Goal: Task Accomplishment & Management: Manage account settings

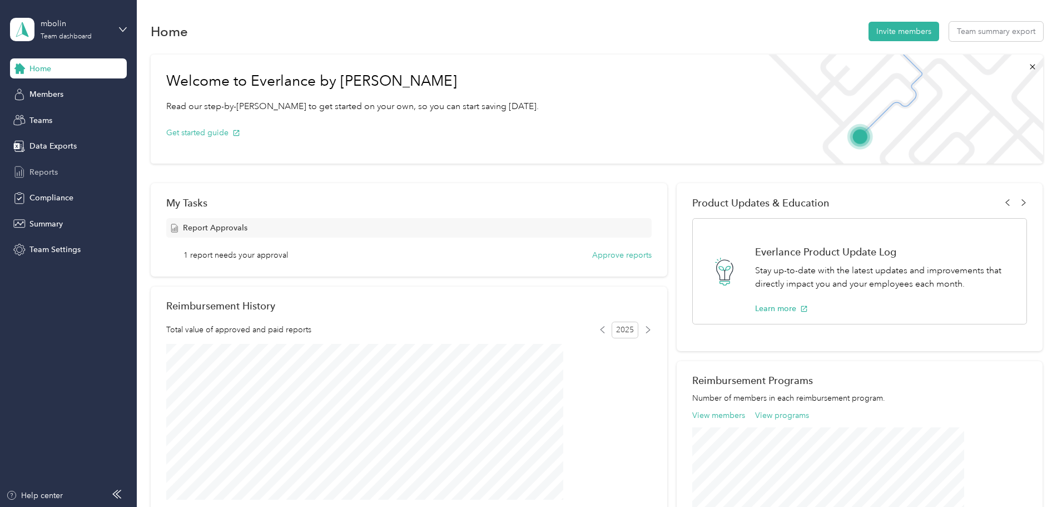
click at [41, 168] on span "Reports" at bounding box center [43, 172] width 28 height 12
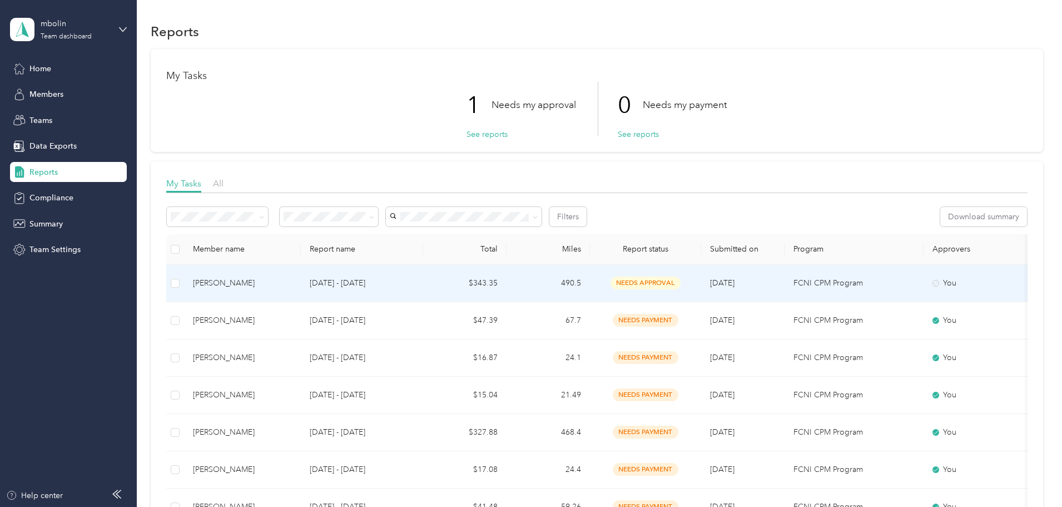
click at [423, 281] on td "[DATE] - [DATE]" at bounding box center [362, 283] width 122 height 37
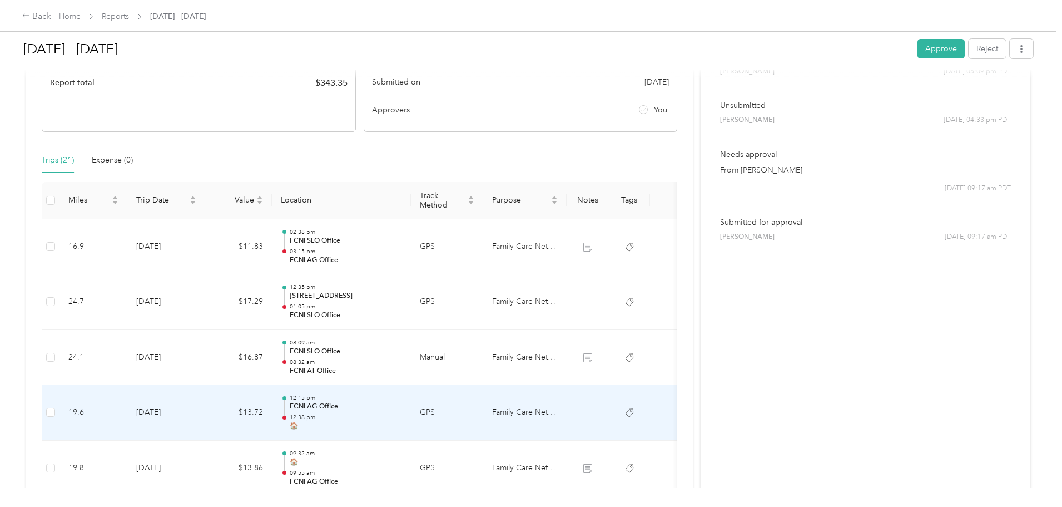
scroll to position [167, 0]
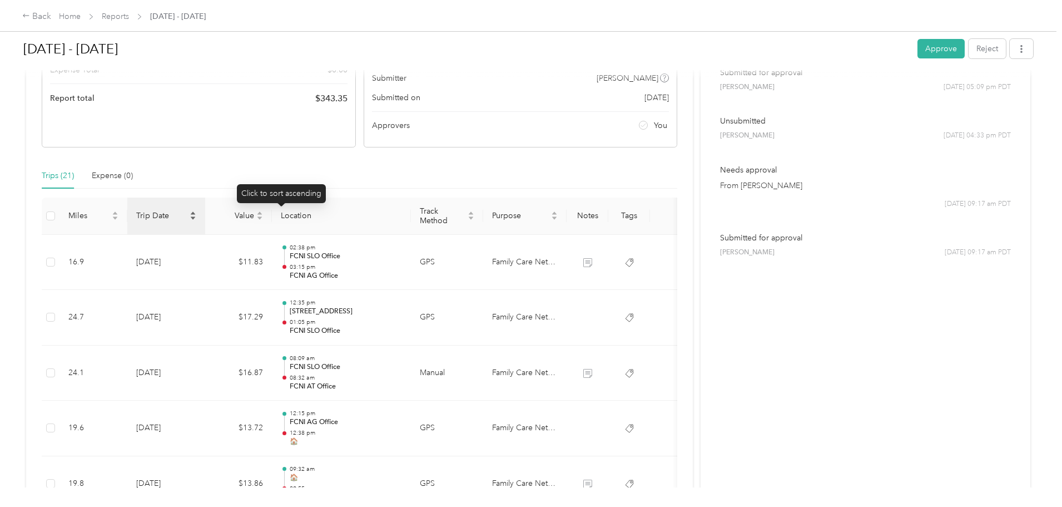
click at [196, 220] on icon "caret-down" at bounding box center [193, 218] width 7 height 7
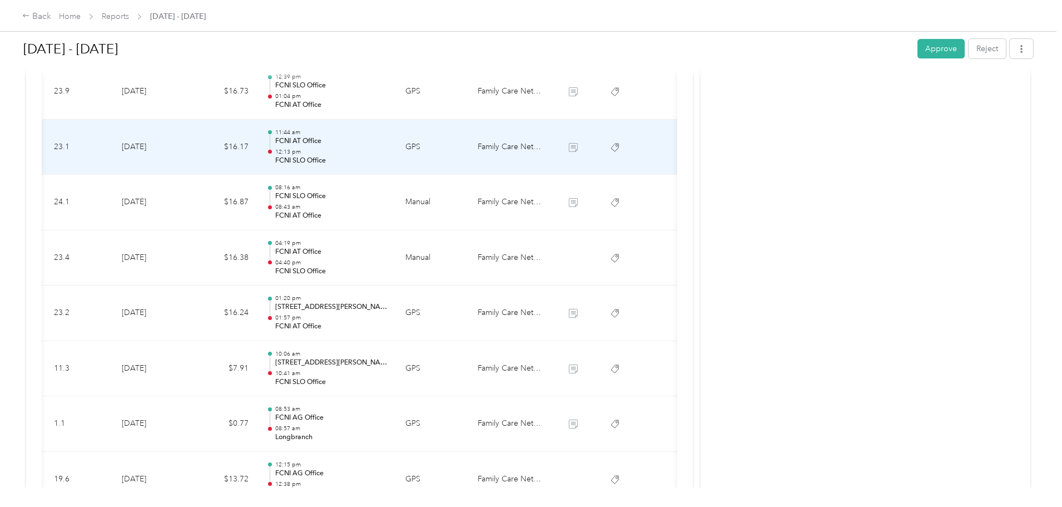
scroll to position [890, 0]
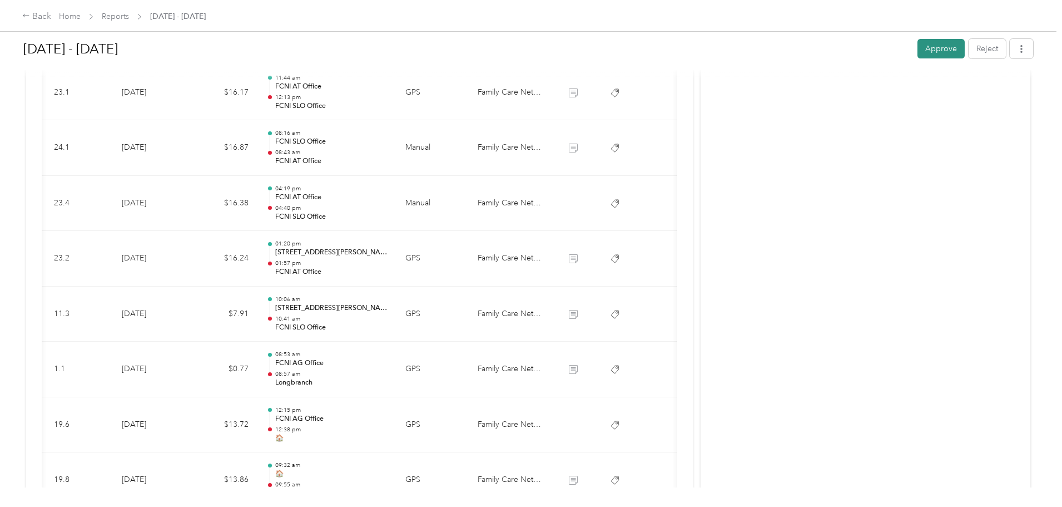
click at [917, 49] on button "Approve" at bounding box center [940, 48] width 47 height 19
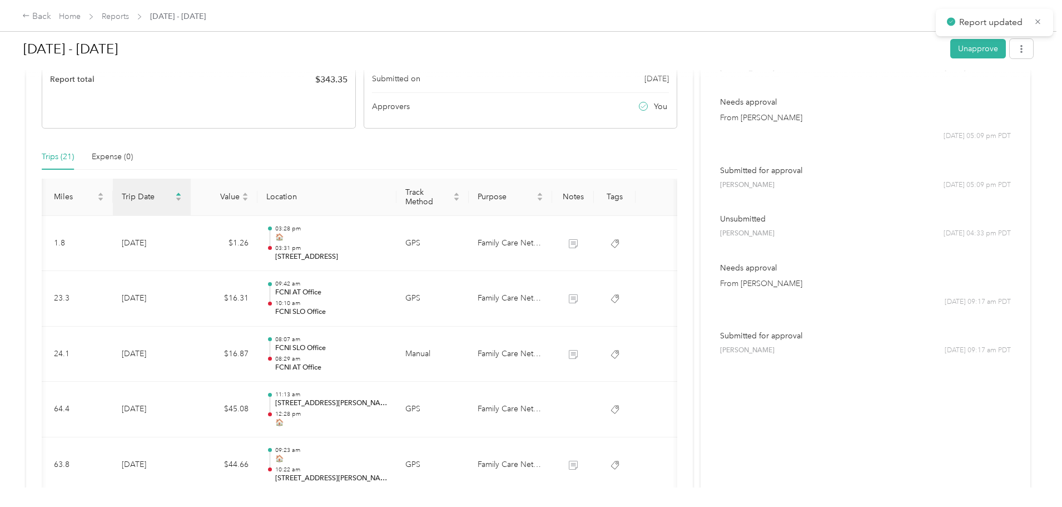
scroll to position [0, 0]
